Goal: Information Seeking & Learning: Learn about a topic

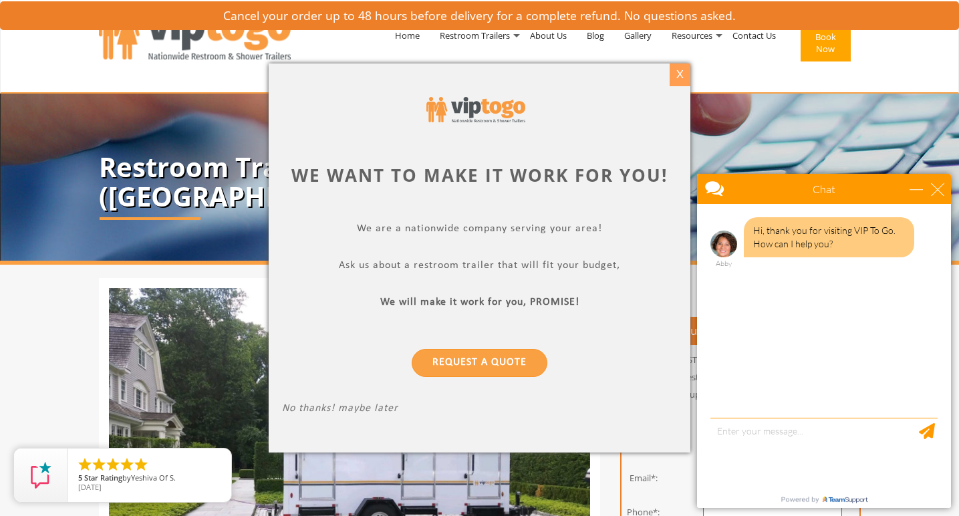
click at [686, 67] on div "X" at bounding box center [680, 74] width 21 height 23
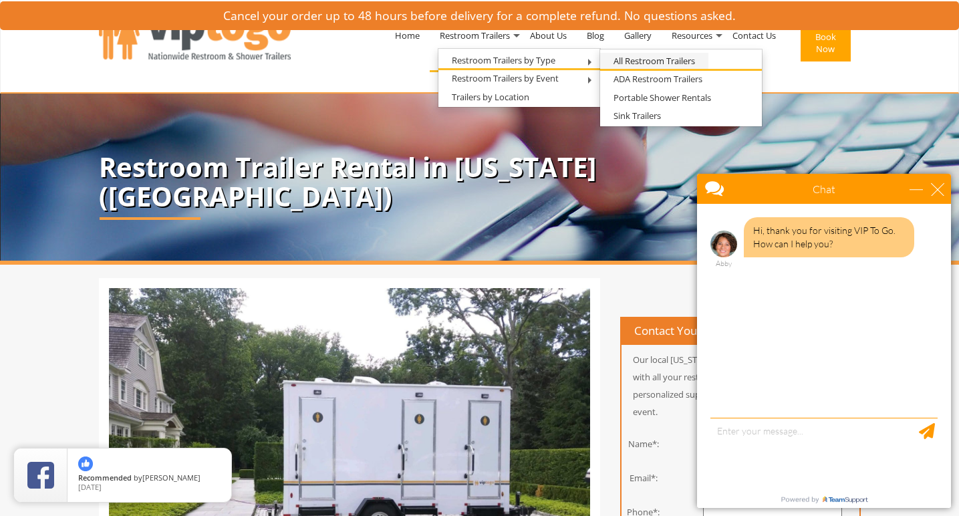
click at [631, 61] on link "All Restroom Trailers" at bounding box center [654, 61] width 108 height 17
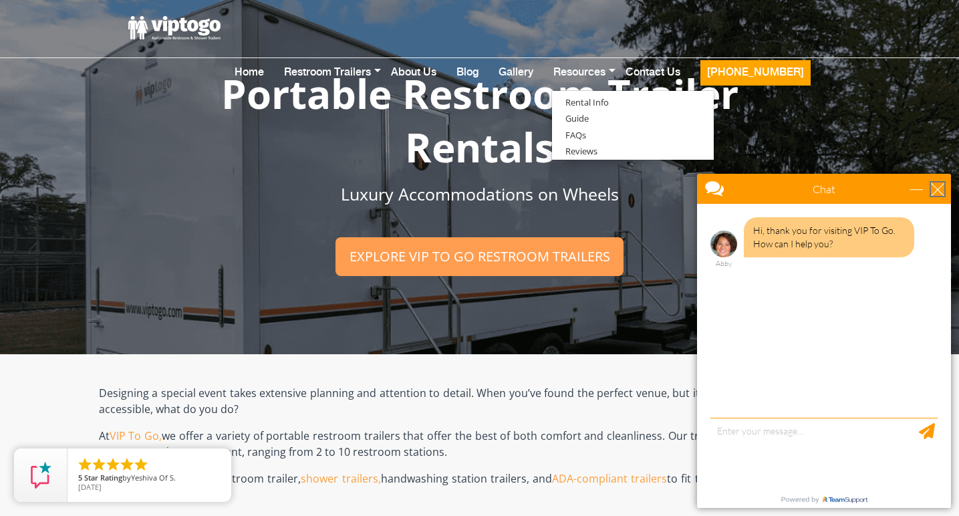
click at [940, 196] on div "close" at bounding box center [937, 188] width 13 height 13
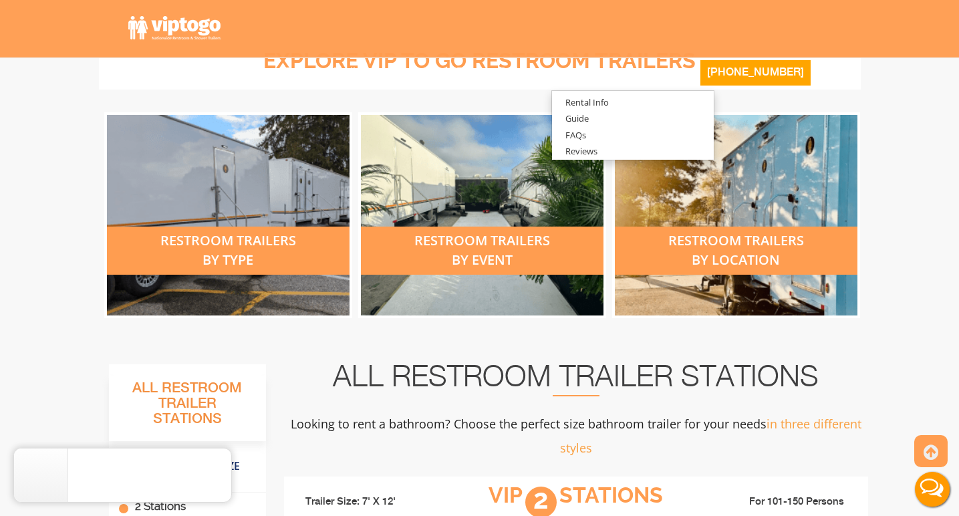
scroll to position [495, 0]
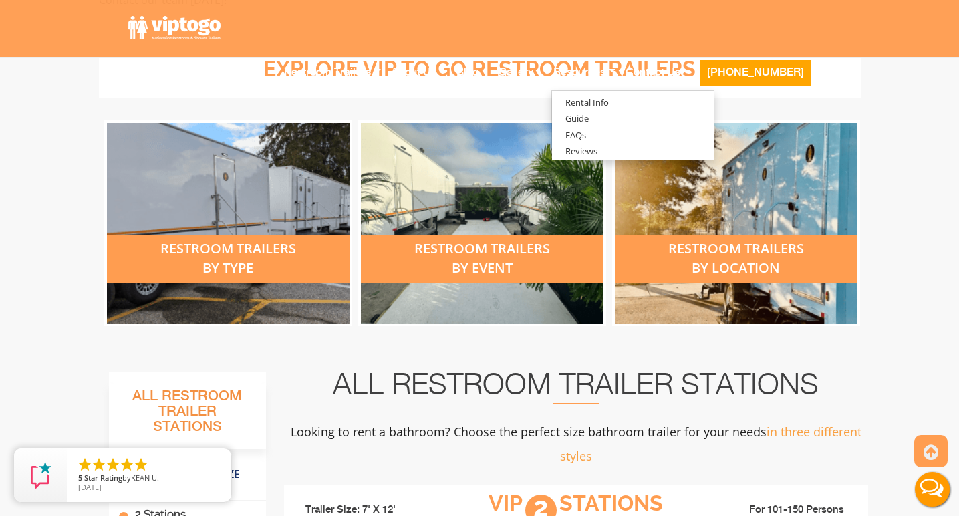
click at [477, 255] on div "restroom trailers by event" at bounding box center [482, 259] width 243 height 48
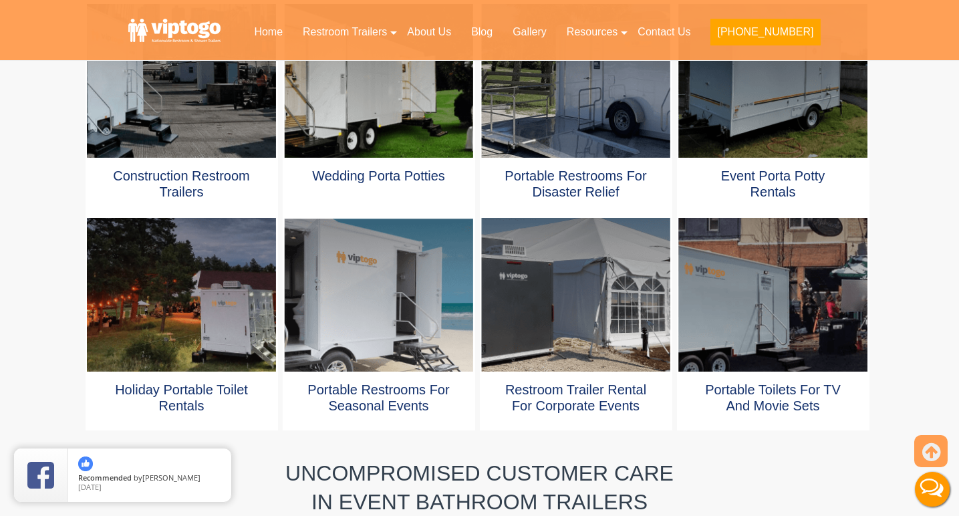
scroll to position [771, 0]
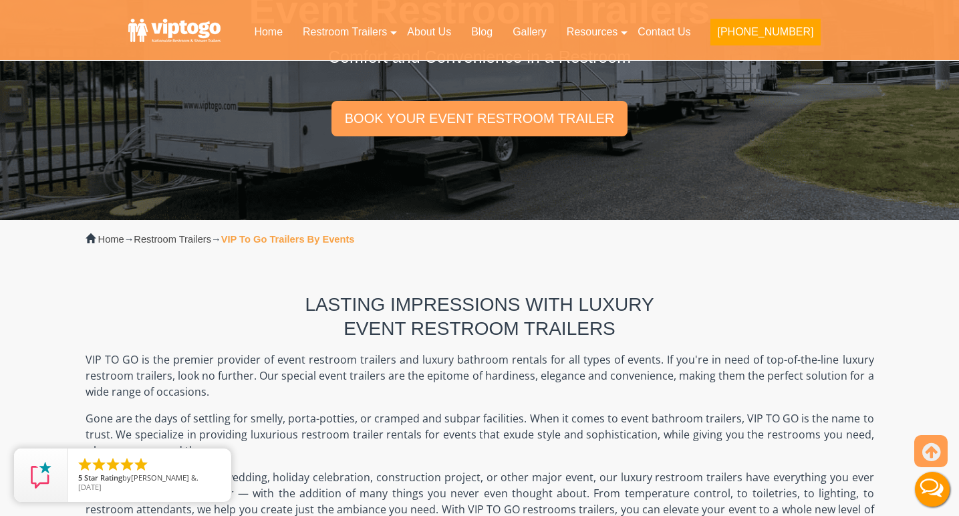
click at [477, 261] on div "Lasting Impressions with Luxury Event Restroom Trailers VIP TO GO is the premie…" at bounding box center [480, 411] width 789 height 305
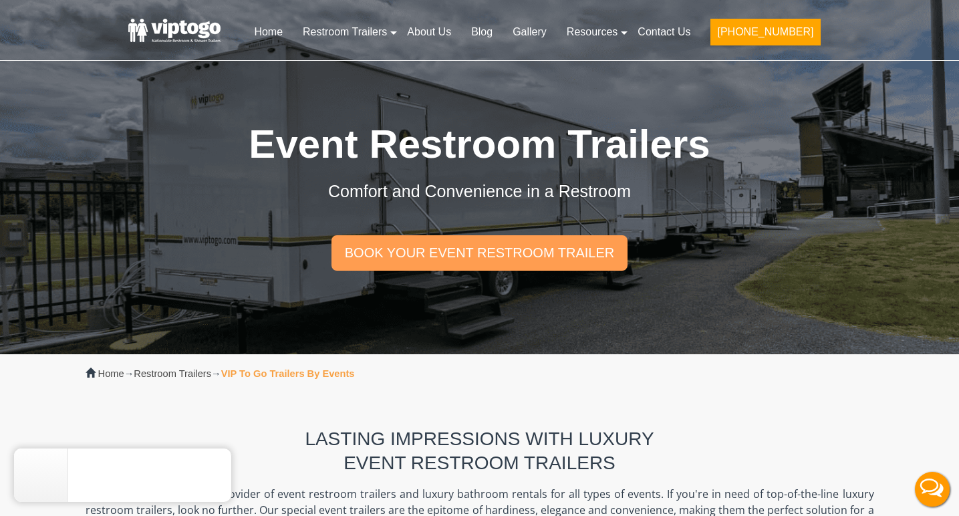
scroll to position [0, 0]
